Goal: Task Accomplishment & Management: Complete application form

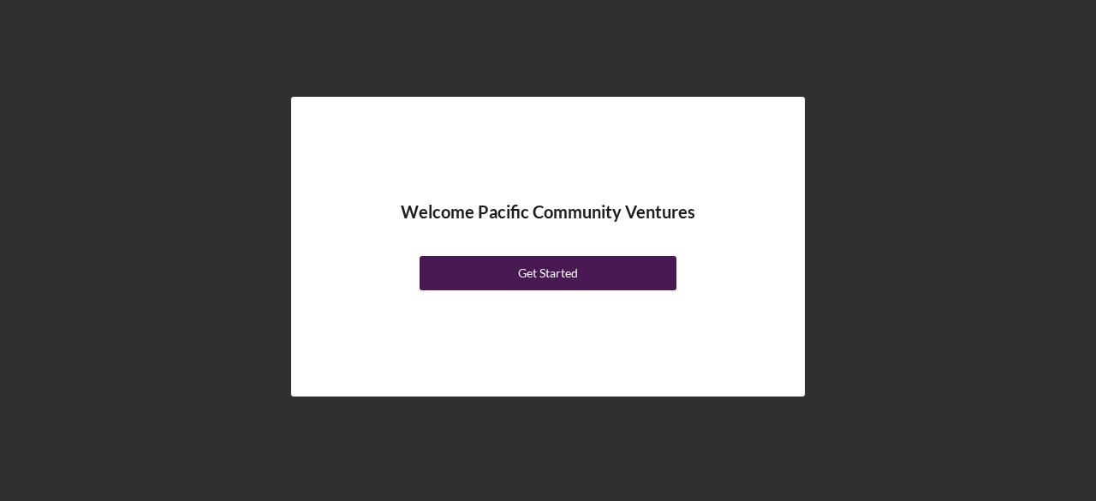
click at [515, 275] on button "Get Started" at bounding box center [548, 273] width 257 height 34
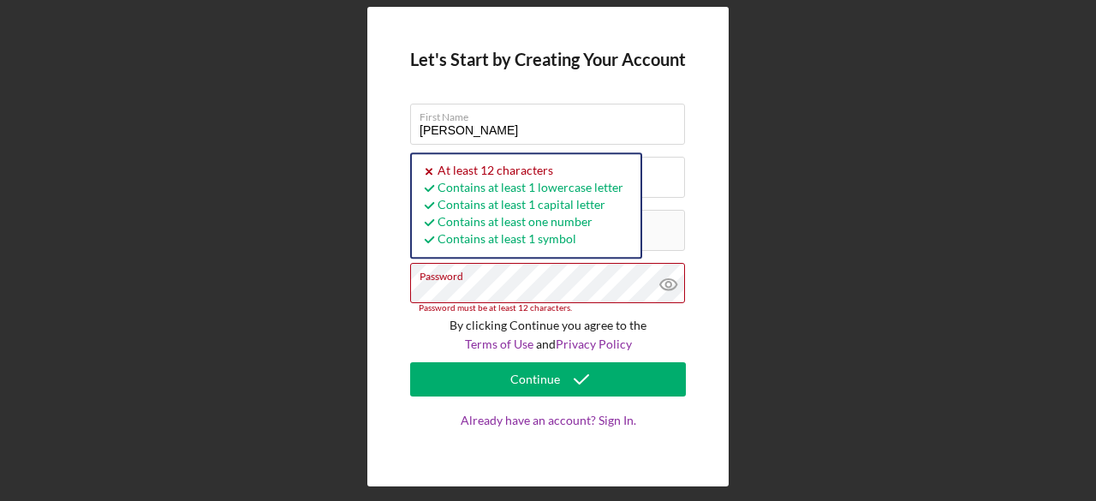
click at [437, 75] on form "Let's Start by Creating Your Account First Name [PERSON_NAME] Last Name [PERSON…" at bounding box center [548, 247] width 276 height 394
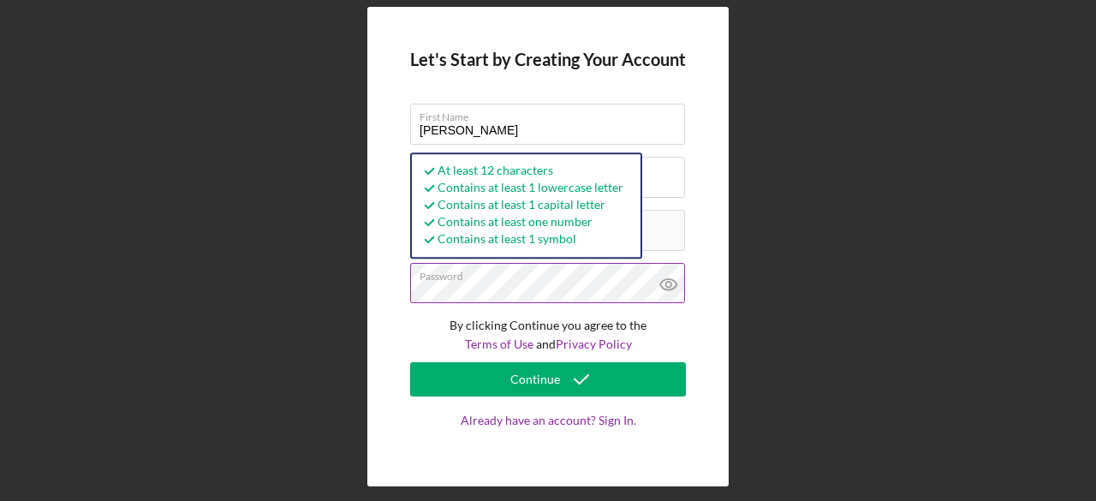
click at [667, 287] on icon at bounding box center [667, 284] width 5 height 5
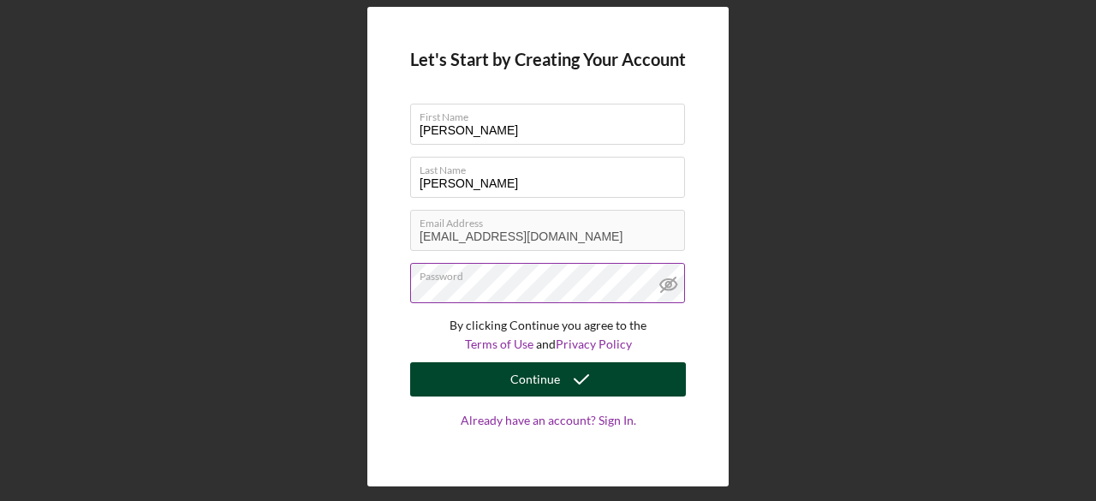
click at [486, 374] on button "Continue" at bounding box center [548, 379] width 276 height 34
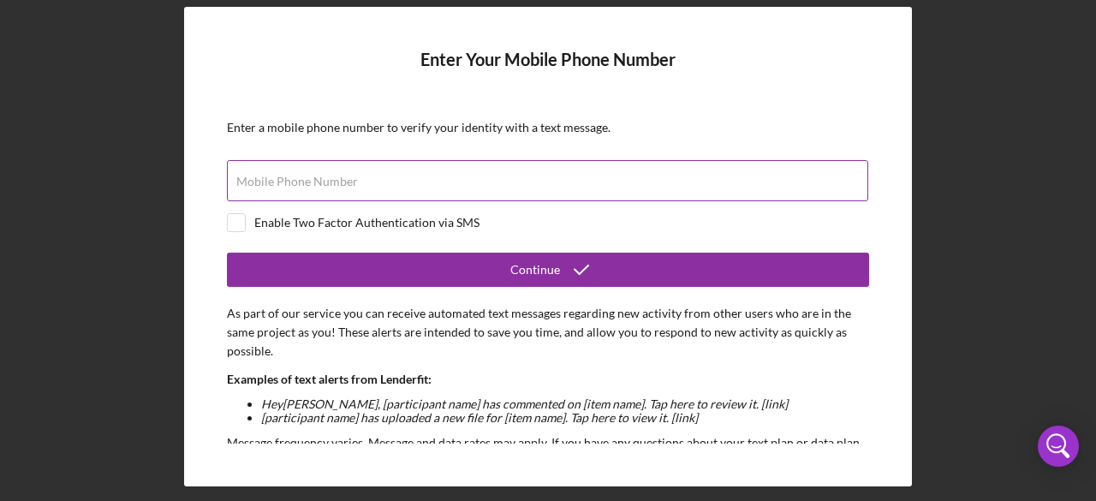
click at [307, 176] on label "Mobile Phone Number" at bounding box center [297, 182] width 122 height 14
click at [307, 176] on input "Mobile Phone Number" at bounding box center [548, 180] width 642 height 41
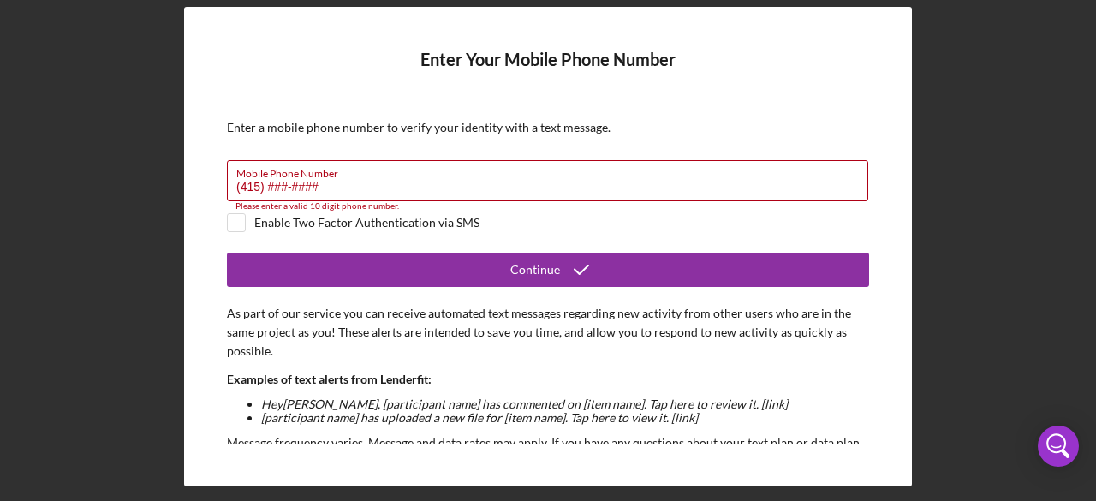
click at [1054, 169] on div "Enter Your Mobile Phone Number Enter a mobile phone number to verify your ident…" at bounding box center [548, 246] width 1079 height 492
click at [343, 187] on input "(415) ###-####" at bounding box center [548, 180] width 642 height 41
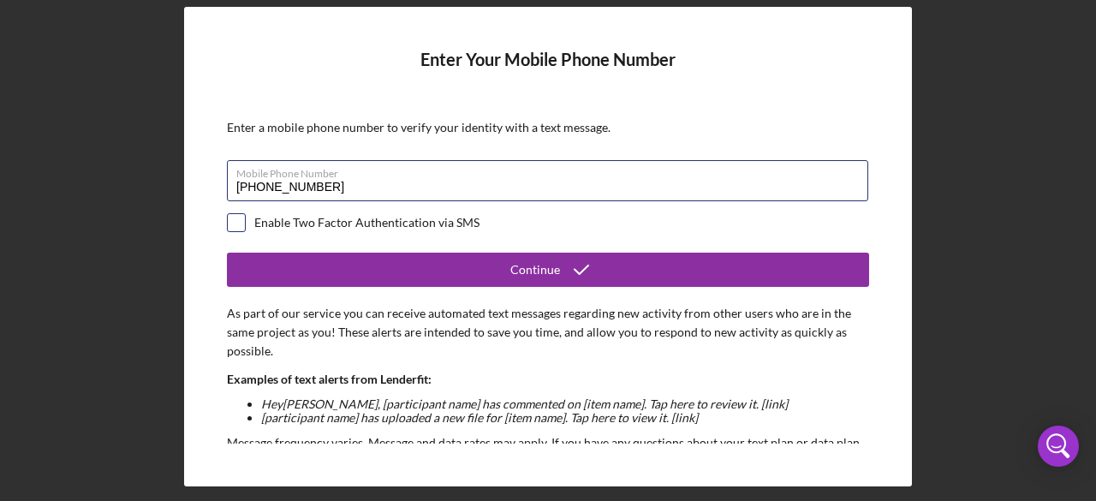
type input "[PHONE_NUMBER]"
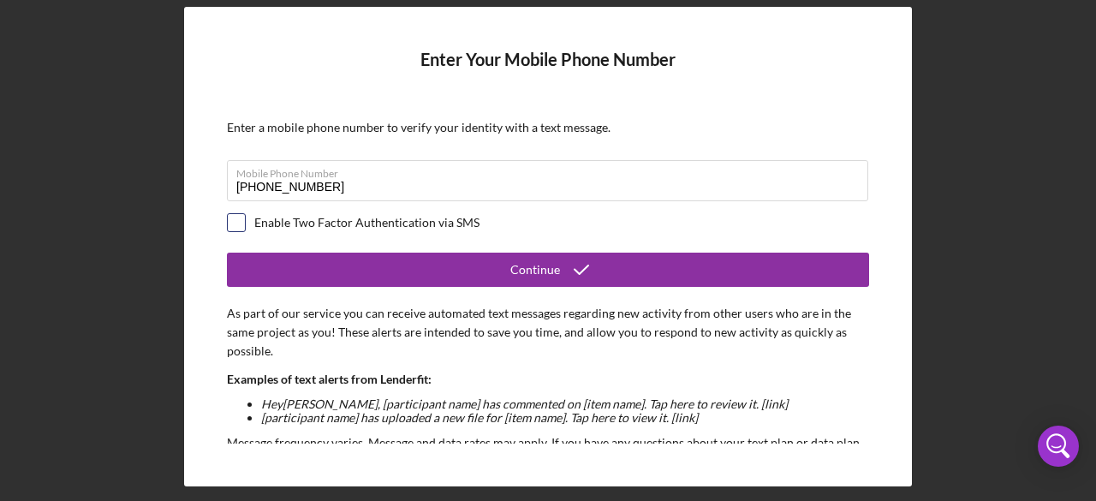
click at [238, 217] on input "checkbox" at bounding box center [236, 222] width 17 height 17
checkbox input "true"
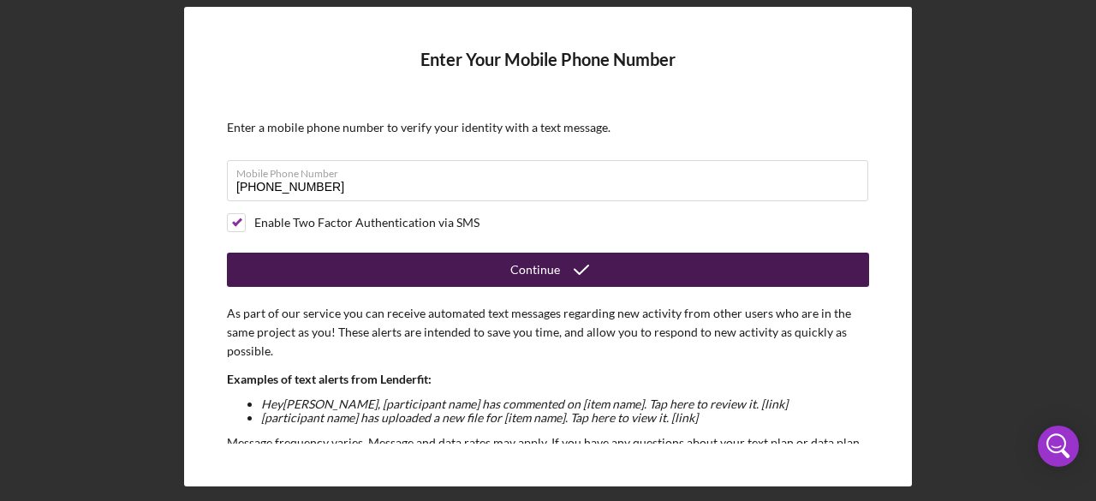
click at [565, 266] on icon "submit" at bounding box center [581, 269] width 43 height 43
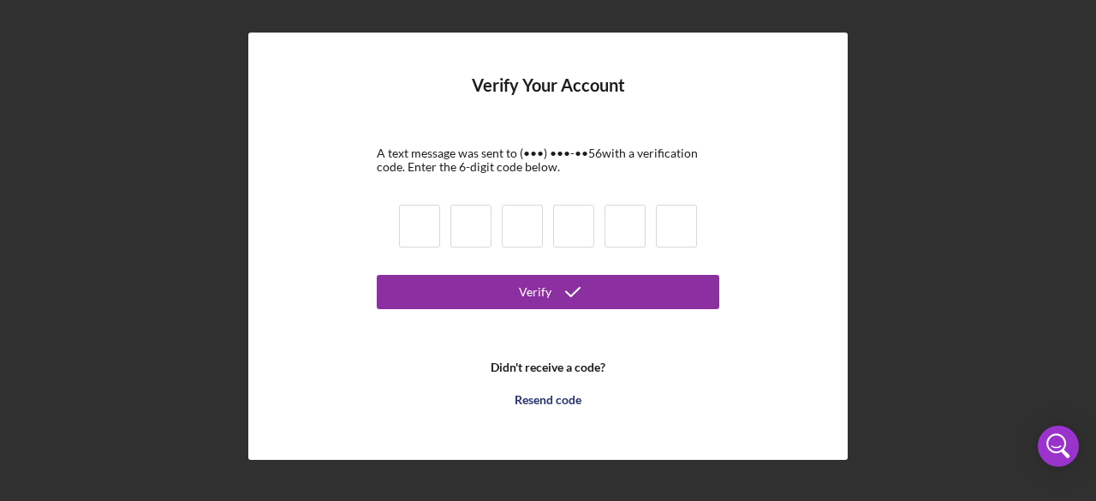
click at [430, 224] on input at bounding box center [419, 226] width 41 height 43
type input "6"
type input "5"
type input "9"
type input "3"
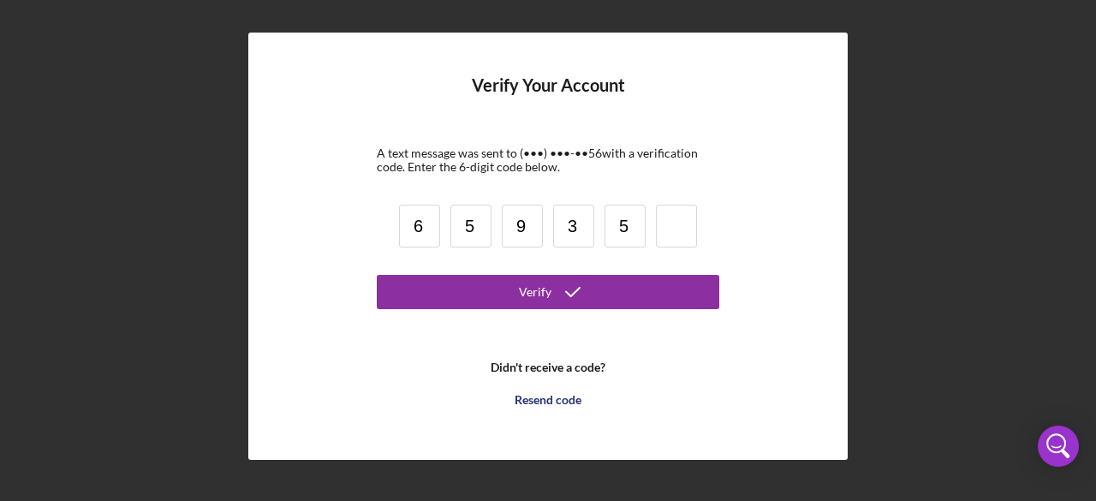
type input "5"
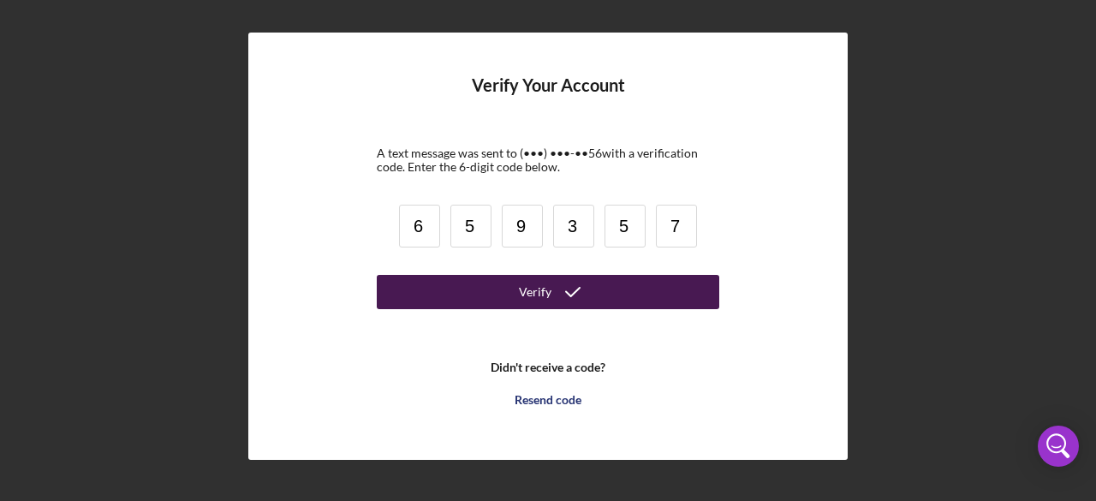
type input "7"
click at [468, 294] on button "Verify" at bounding box center [548, 292] width 343 height 34
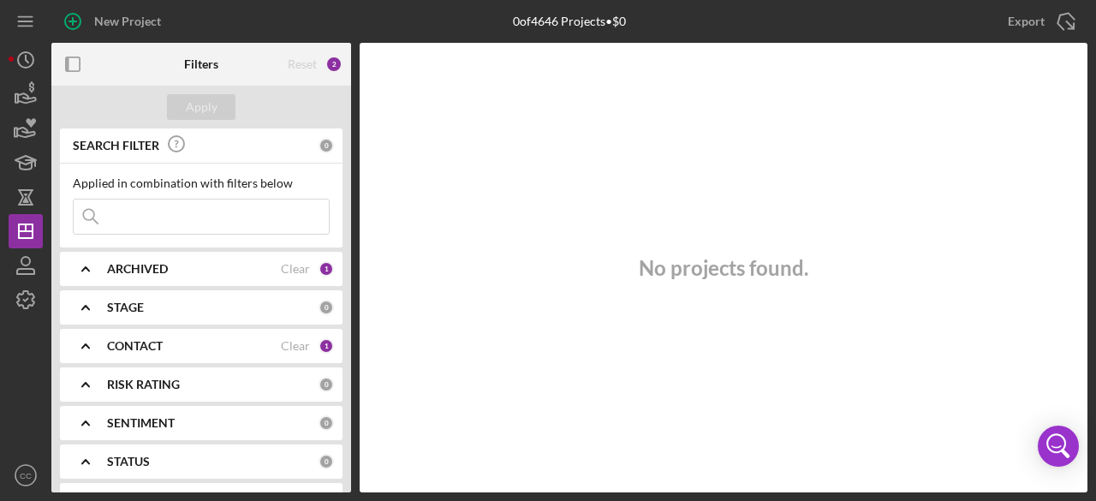
click at [86, 342] on icon "Icon/Expander" at bounding box center [85, 346] width 43 height 43
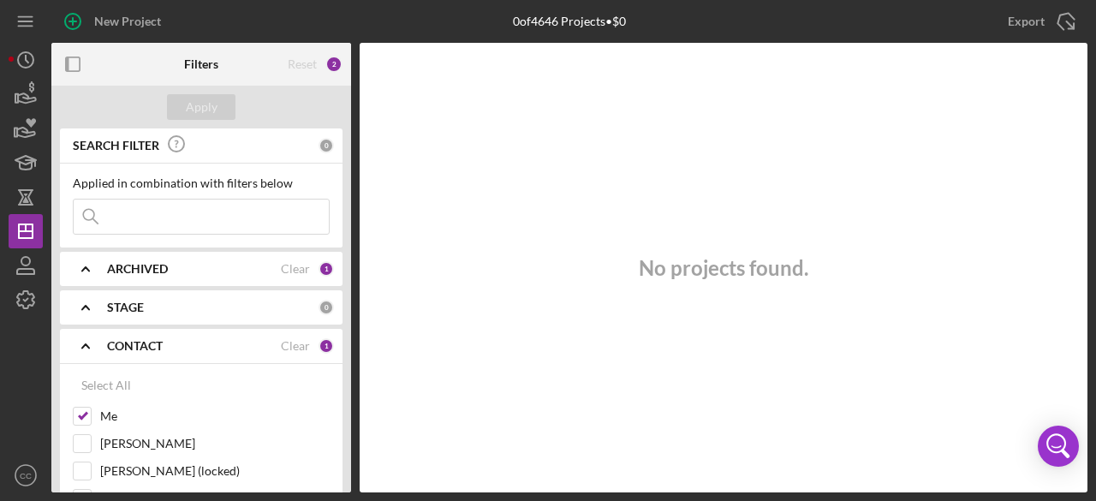
click at [86, 342] on icon "Icon/Expander" at bounding box center [85, 346] width 43 height 43
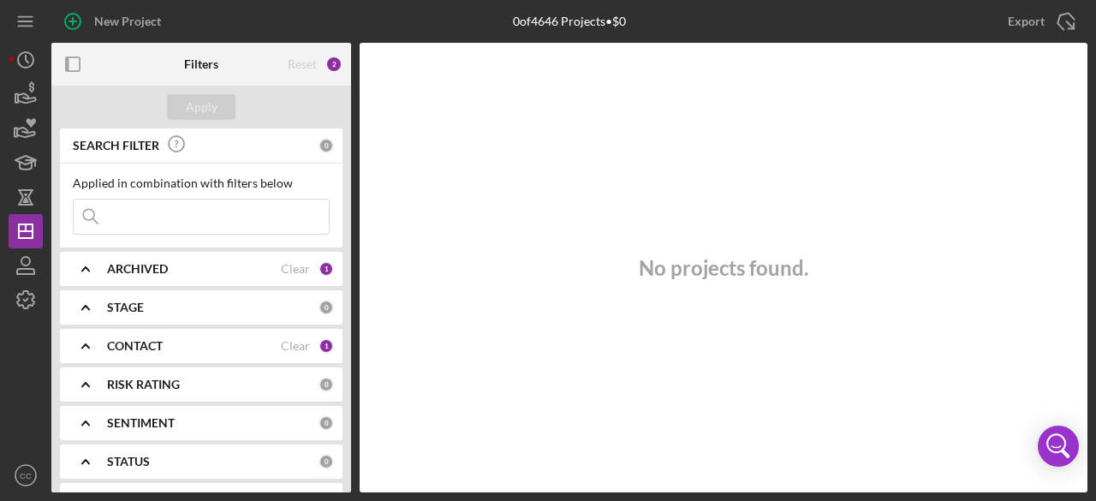
click at [1069, 167] on div "No projects found." at bounding box center [724, 268] width 728 height 450
click at [81, 345] on icon "Icon/Expander" at bounding box center [85, 346] width 43 height 43
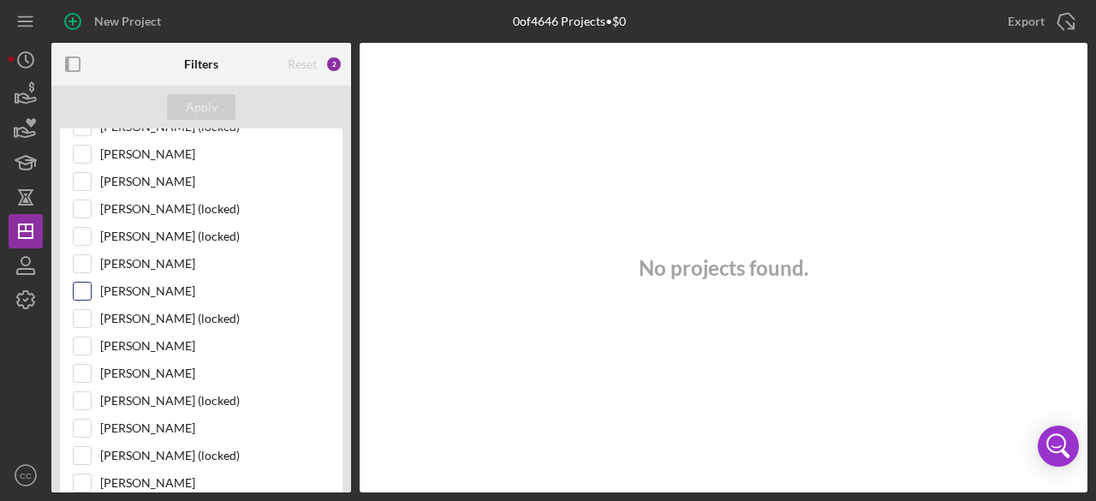
scroll to position [343, 0]
click at [86, 260] on input "[PERSON_NAME]" at bounding box center [82, 265] width 17 height 17
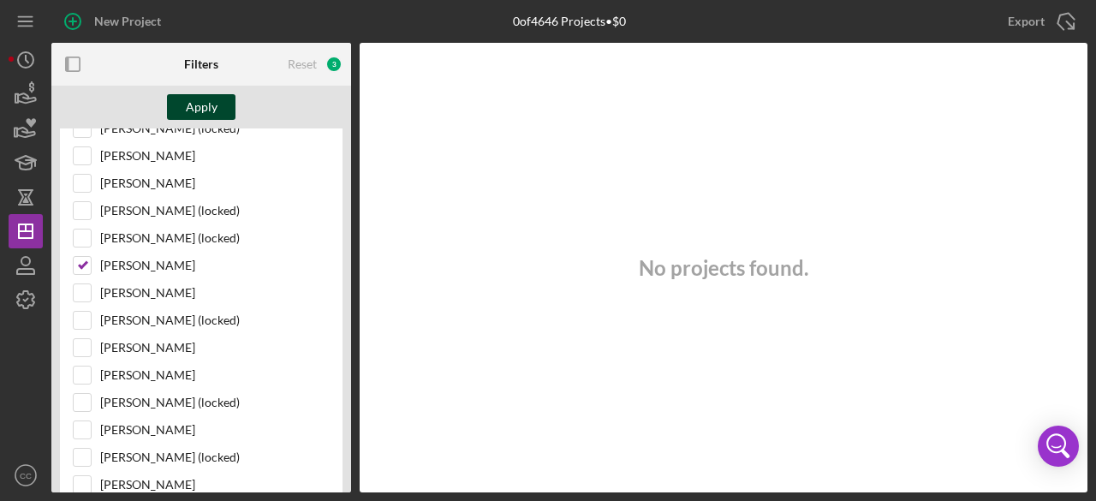
click at [211, 106] on div "Apply" at bounding box center [202, 107] width 32 height 26
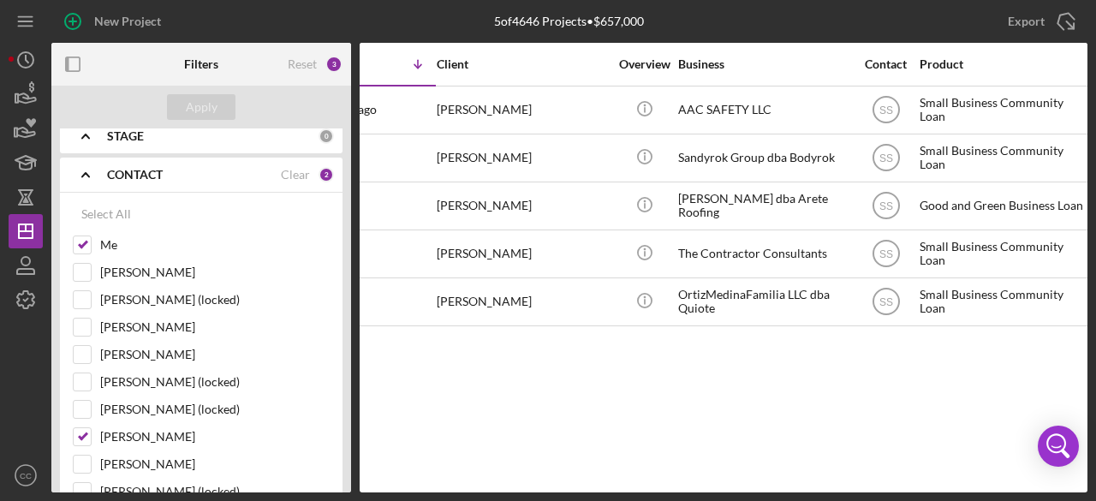
scroll to position [0, 0]
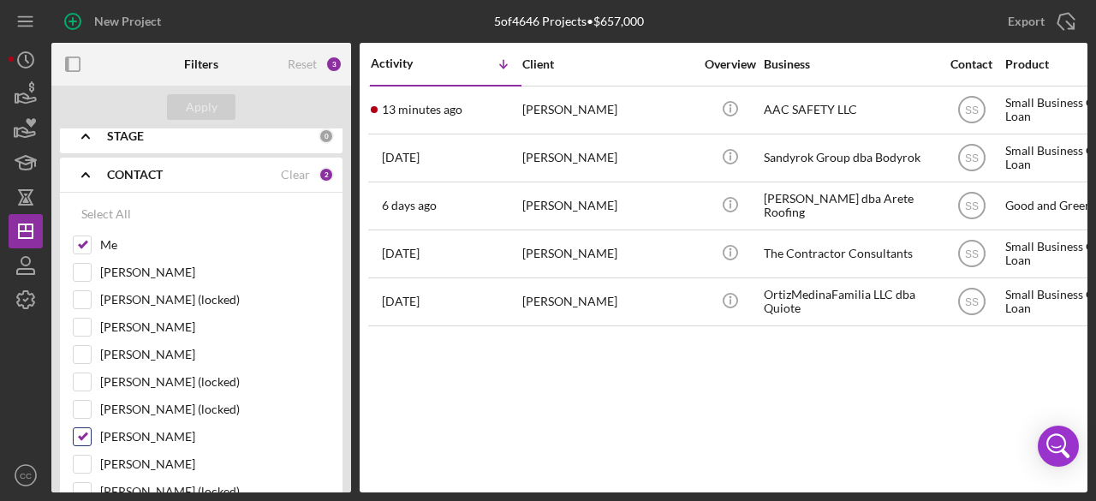
click at [87, 433] on input "[PERSON_NAME]" at bounding box center [82, 436] width 17 height 17
checkbox input "false"
click at [90, 269] on input "[PERSON_NAME]" at bounding box center [82, 272] width 17 height 17
click at [200, 102] on div "Apply" at bounding box center [202, 107] width 32 height 26
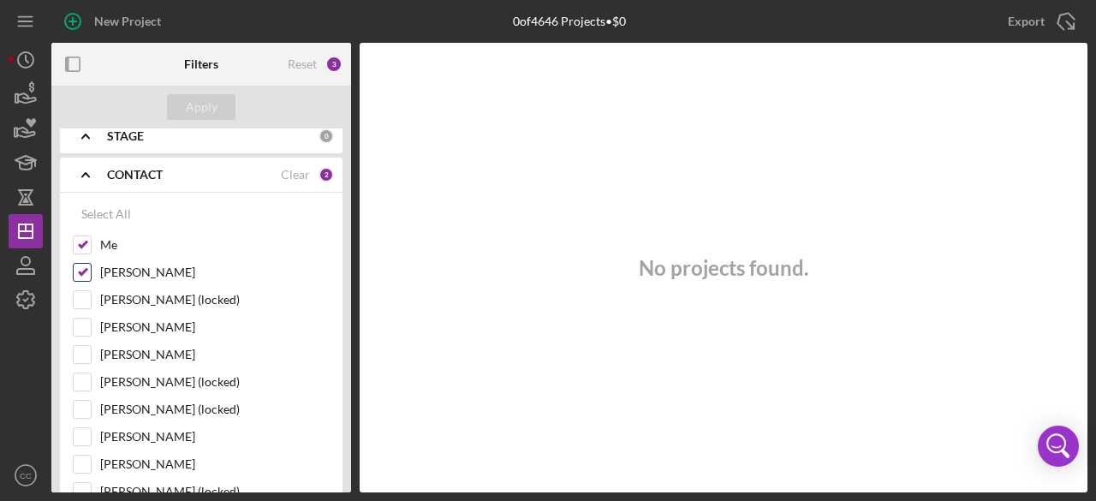
click at [80, 271] on input "[PERSON_NAME]" at bounding box center [82, 272] width 17 height 17
checkbox input "false"
click at [206, 106] on div "Apply" at bounding box center [202, 107] width 32 height 26
click at [75, 172] on icon "Icon/Expander" at bounding box center [85, 174] width 43 height 43
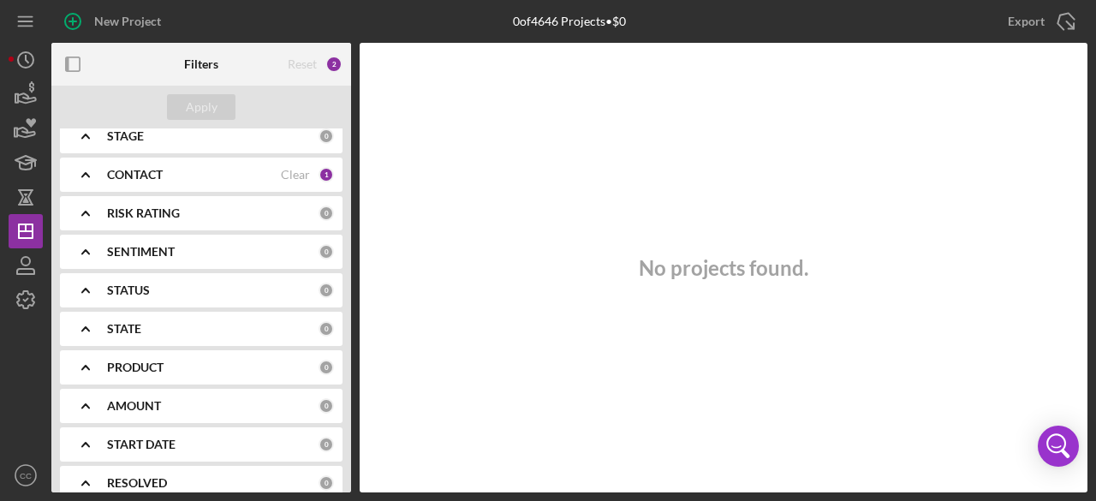
click at [86, 327] on polyline at bounding box center [85, 328] width 7 height 3
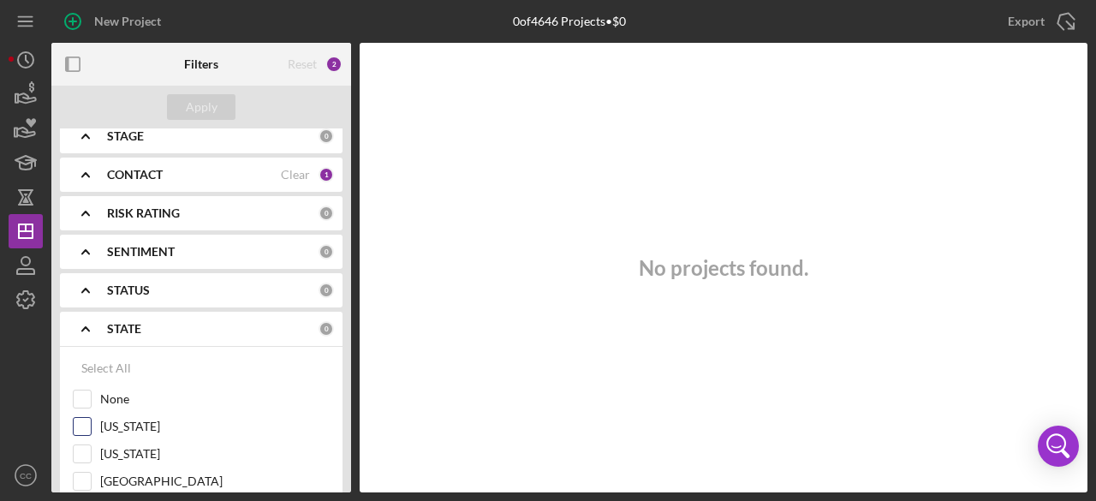
click at [91, 428] on div at bounding box center [82, 426] width 19 height 19
click at [82, 426] on input "[US_STATE]" at bounding box center [82, 426] width 17 height 17
click at [205, 110] on div "Apply" at bounding box center [202, 107] width 32 height 26
click at [83, 426] on input "[US_STATE]" at bounding box center [82, 426] width 17 height 17
checkbox input "false"
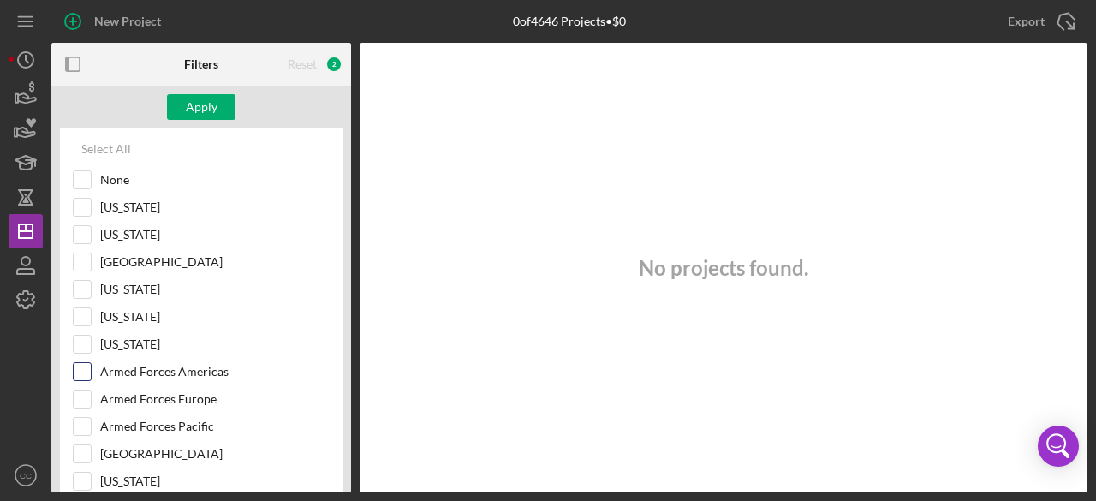
scroll to position [428, 0]
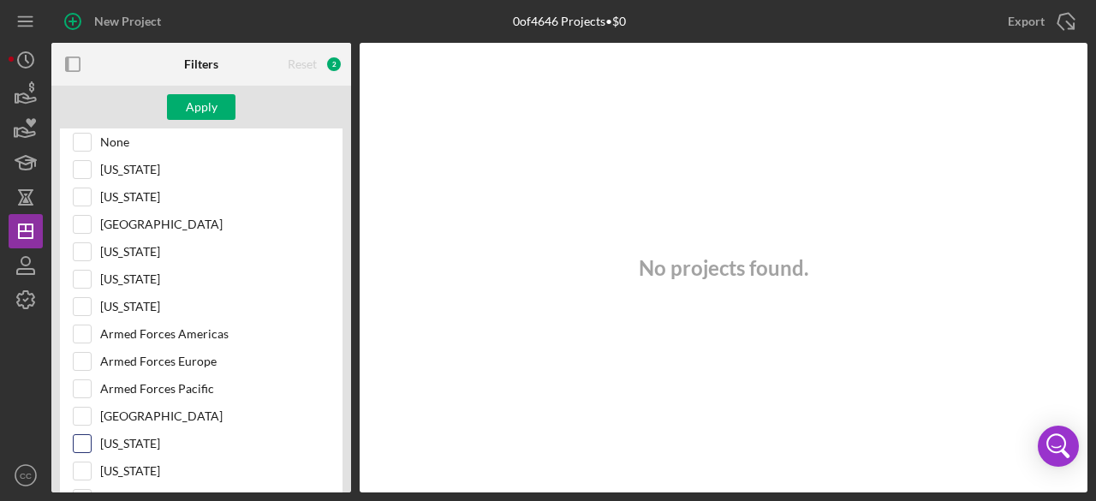
click at [75, 436] on input "[US_STATE]" at bounding box center [82, 443] width 17 height 17
click at [214, 98] on div "Apply" at bounding box center [202, 107] width 32 height 26
click at [81, 438] on input "[US_STATE]" at bounding box center [82, 443] width 17 height 17
checkbox input "false"
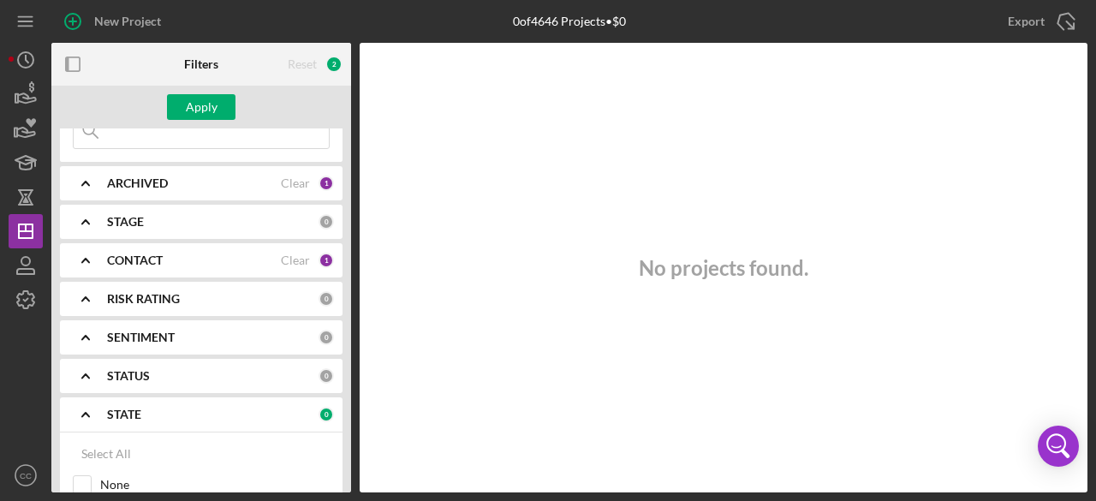
scroll to position [0, 0]
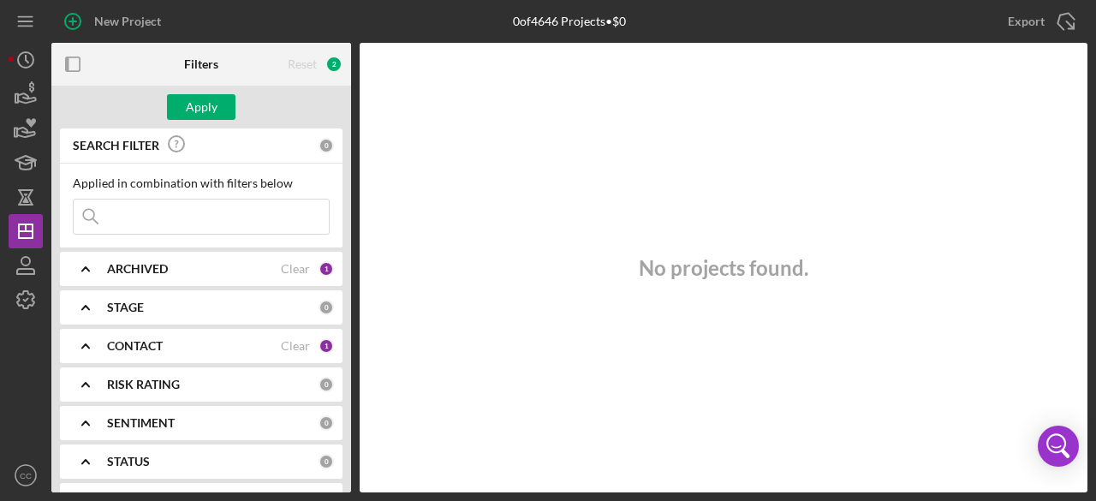
click at [88, 345] on polyline at bounding box center [85, 345] width 7 height 3
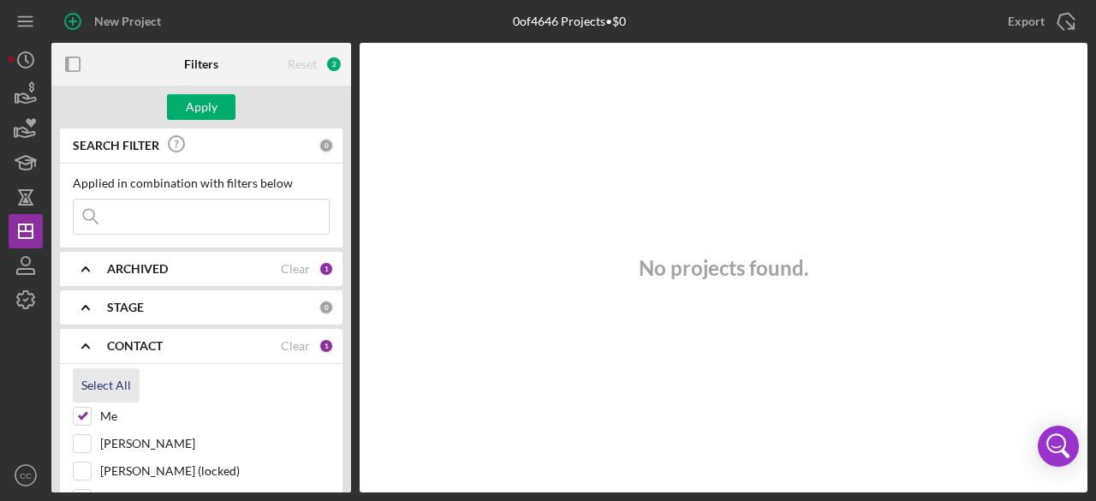
click at [98, 378] on div "Select All" at bounding box center [106, 385] width 50 height 34
checkbox input "true"
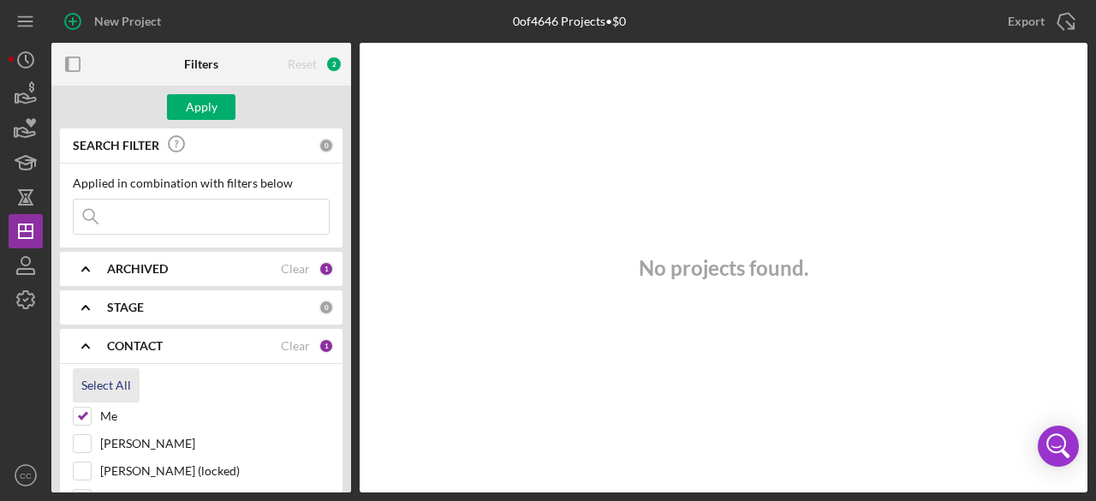
checkbox input "true"
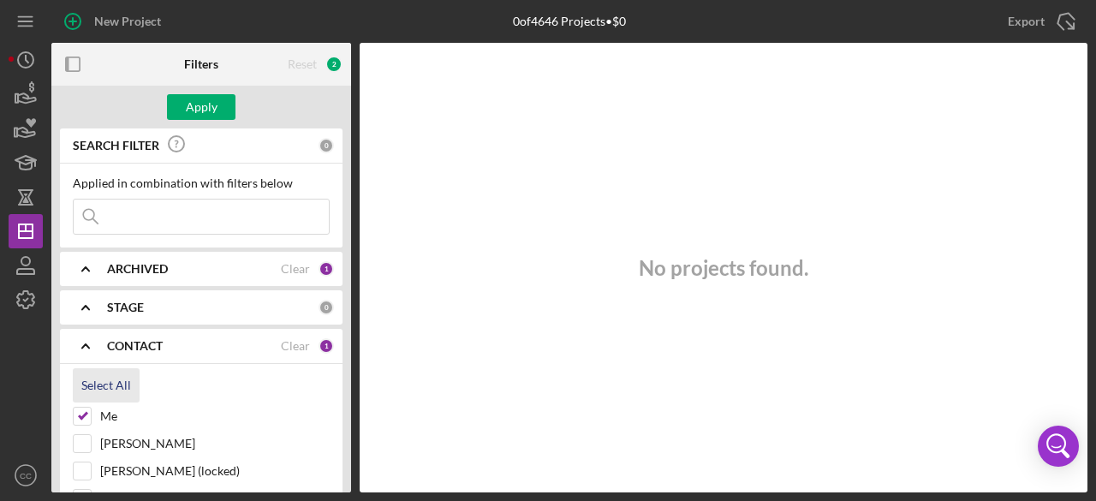
checkbox input "true"
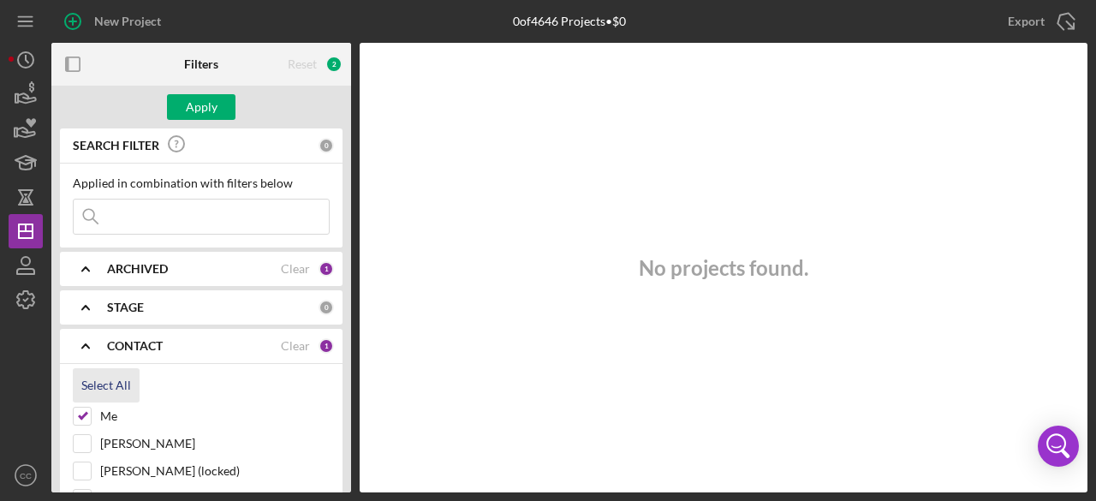
checkbox input "true"
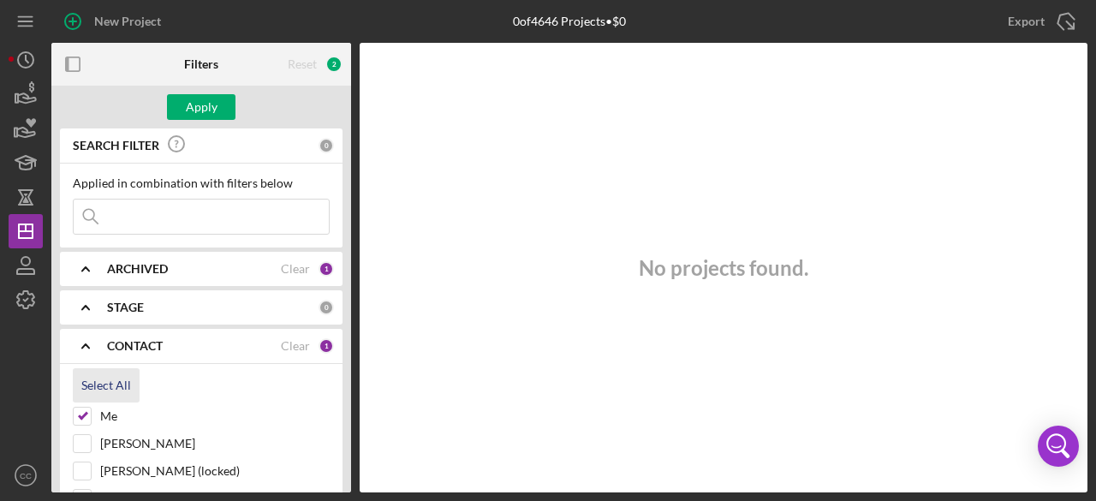
checkbox input "true"
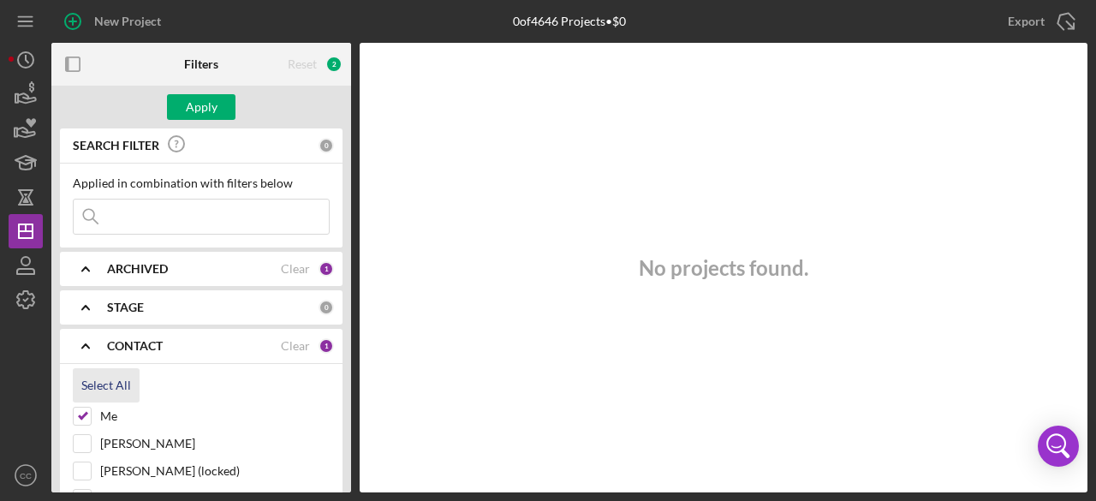
checkbox input "true"
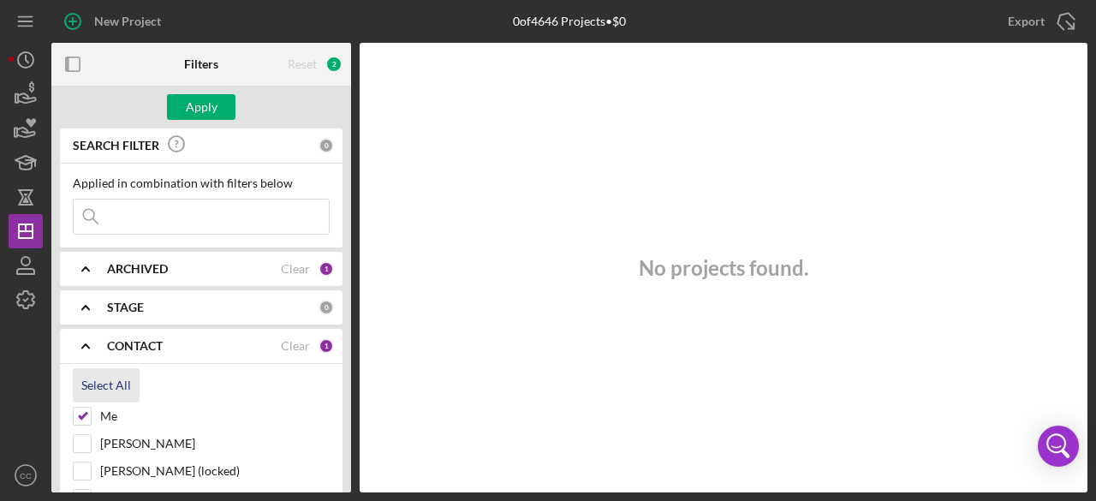
checkbox input "true"
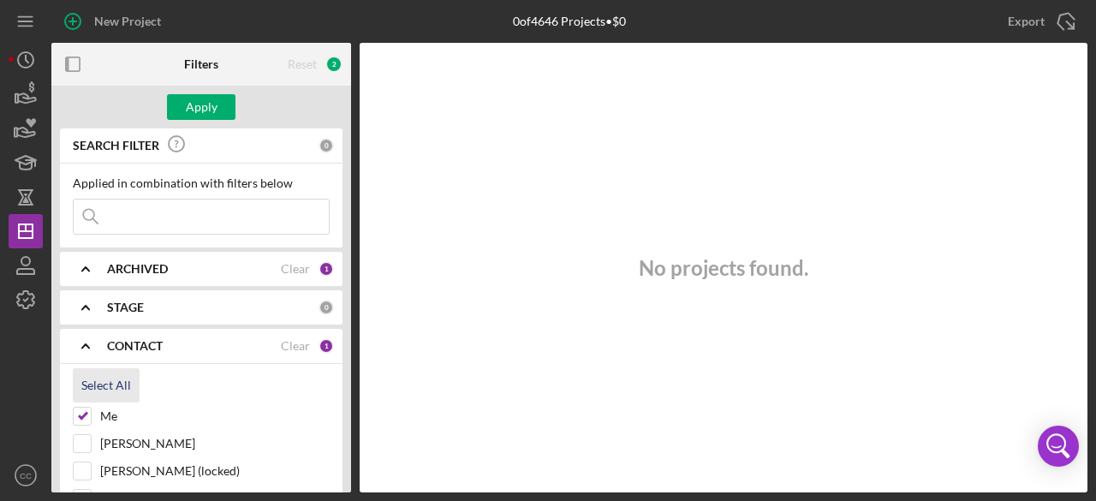
checkbox input "true"
click at [86, 340] on icon "Icon/Expander" at bounding box center [85, 346] width 43 height 43
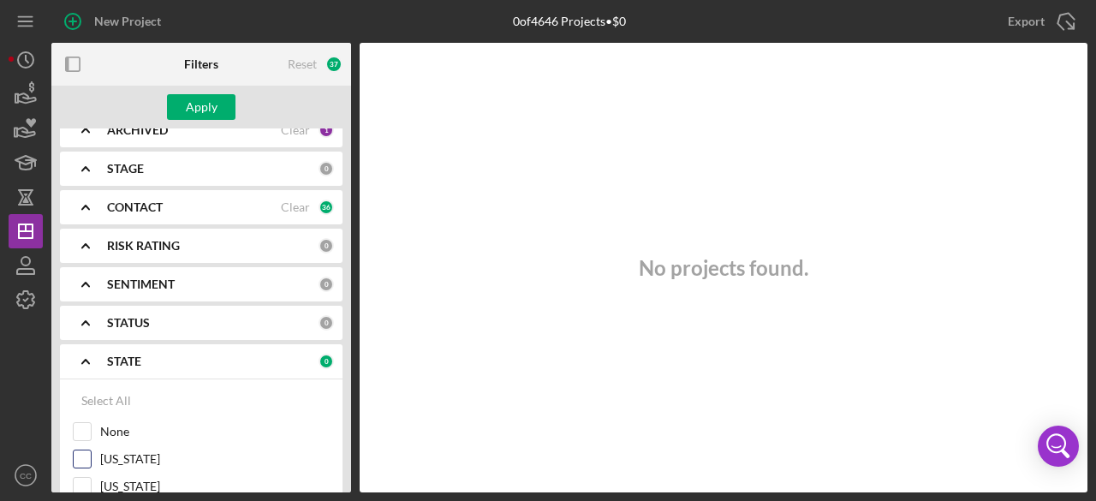
scroll to position [171, 0]
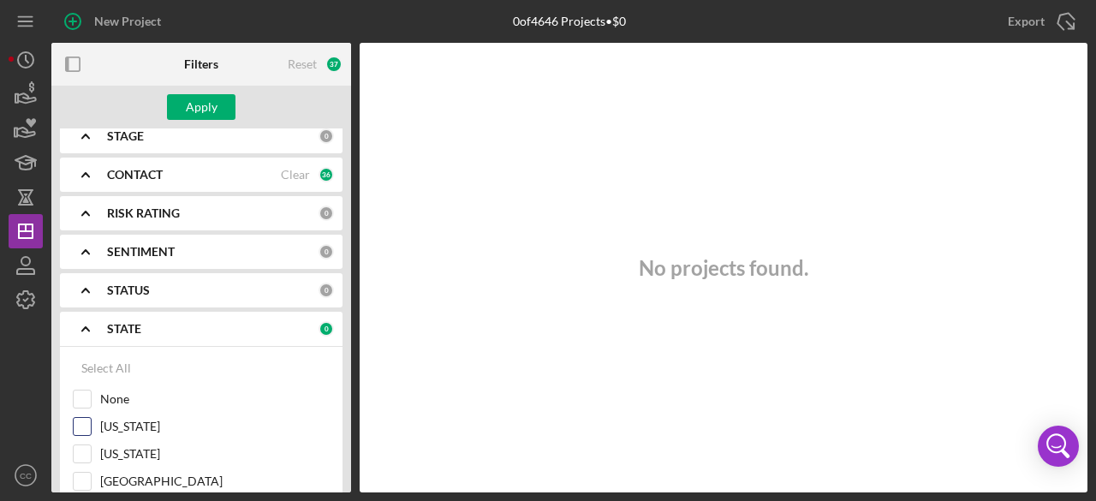
click at [86, 427] on input "[US_STATE]" at bounding box center [82, 426] width 17 height 17
click at [209, 107] on div "Apply" at bounding box center [202, 107] width 32 height 26
click at [81, 424] on input "[US_STATE]" at bounding box center [82, 426] width 17 height 17
checkbox input "false"
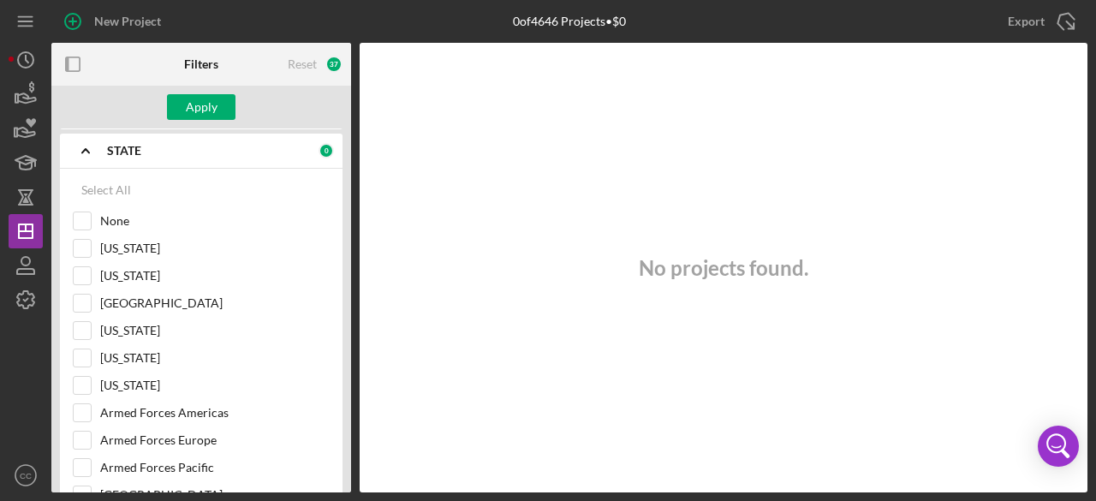
scroll to position [428, 0]
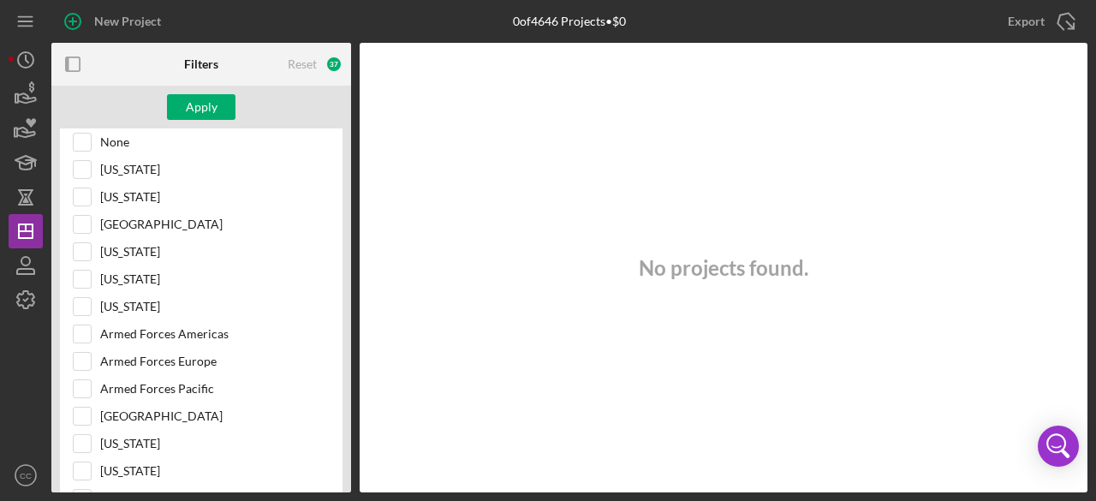
click at [1059, 240] on div "No projects found." at bounding box center [724, 268] width 728 height 450
click at [87, 435] on input "[US_STATE]" at bounding box center [82, 443] width 17 height 17
checkbox input "true"
click at [211, 109] on div "Apply" at bounding box center [202, 107] width 32 height 26
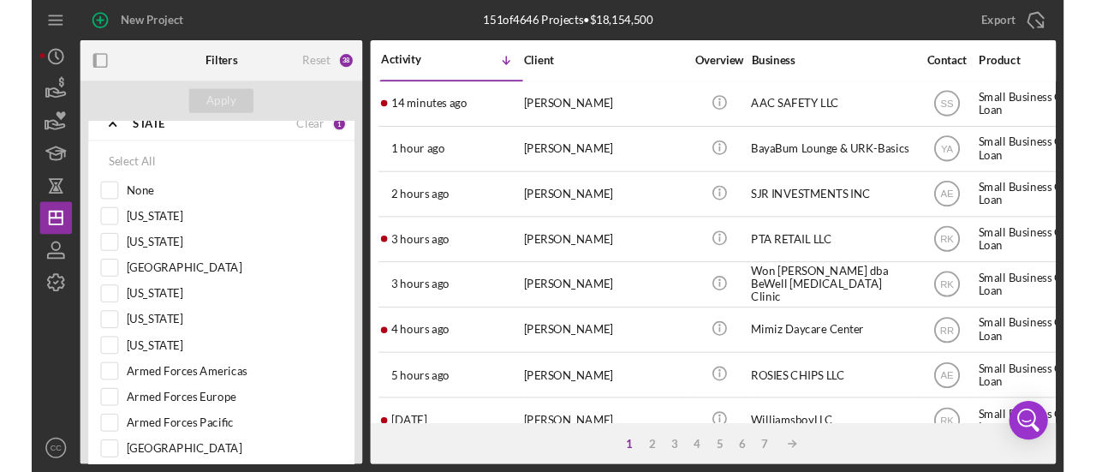
scroll to position [0, 0]
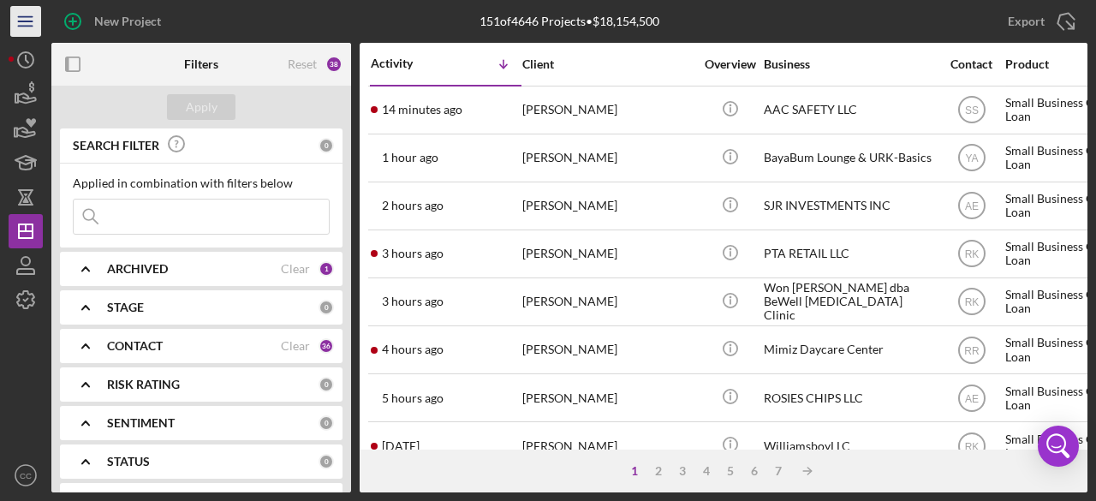
click at [22, 17] on line "button" at bounding box center [25, 17] width 14 height 0
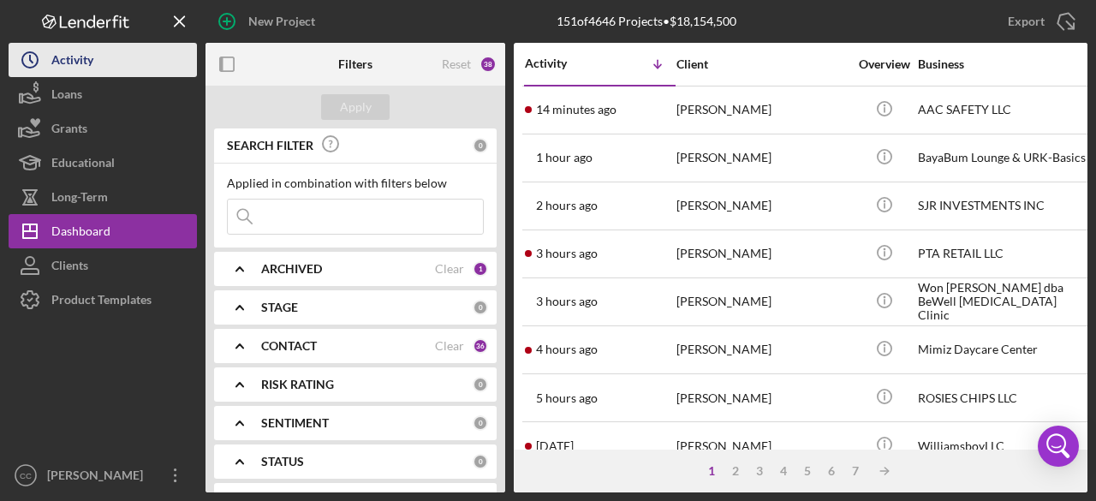
click at [59, 63] on div "Activity" at bounding box center [72, 62] width 42 height 39
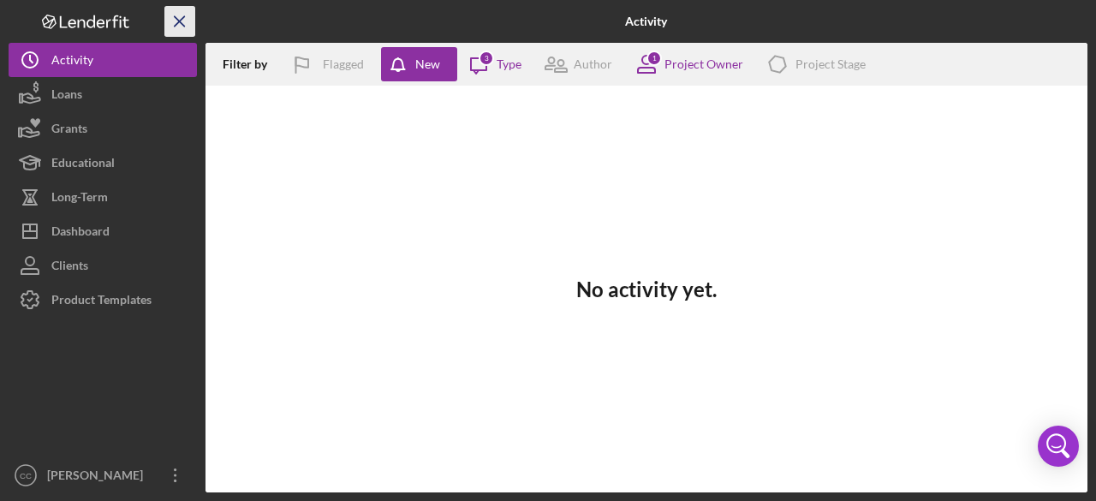
click at [175, 23] on icon "Icon/Menu Close" at bounding box center [180, 22] width 39 height 39
